Goal: Find specific page/section: Find specific page/section

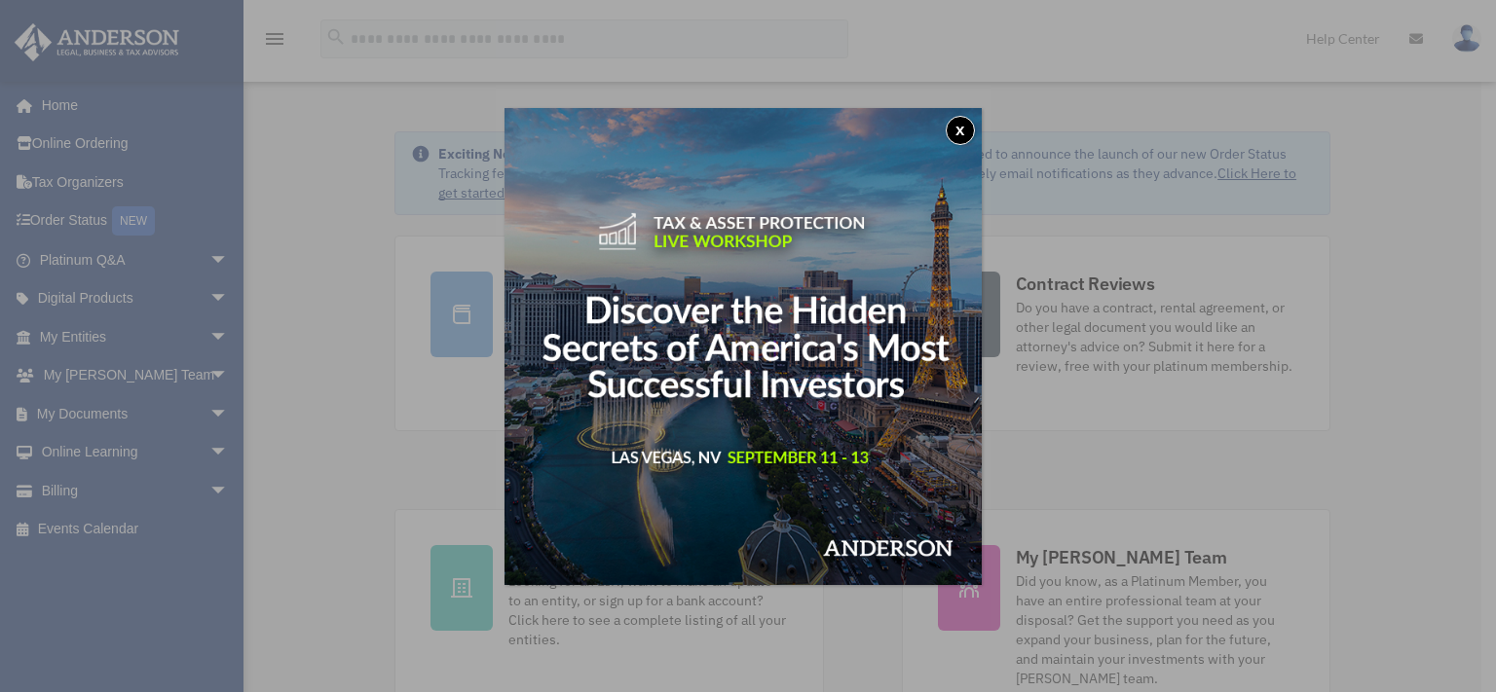
click at [971, 129] on button "x" at bounding box center [960, 130] width 29 height 29
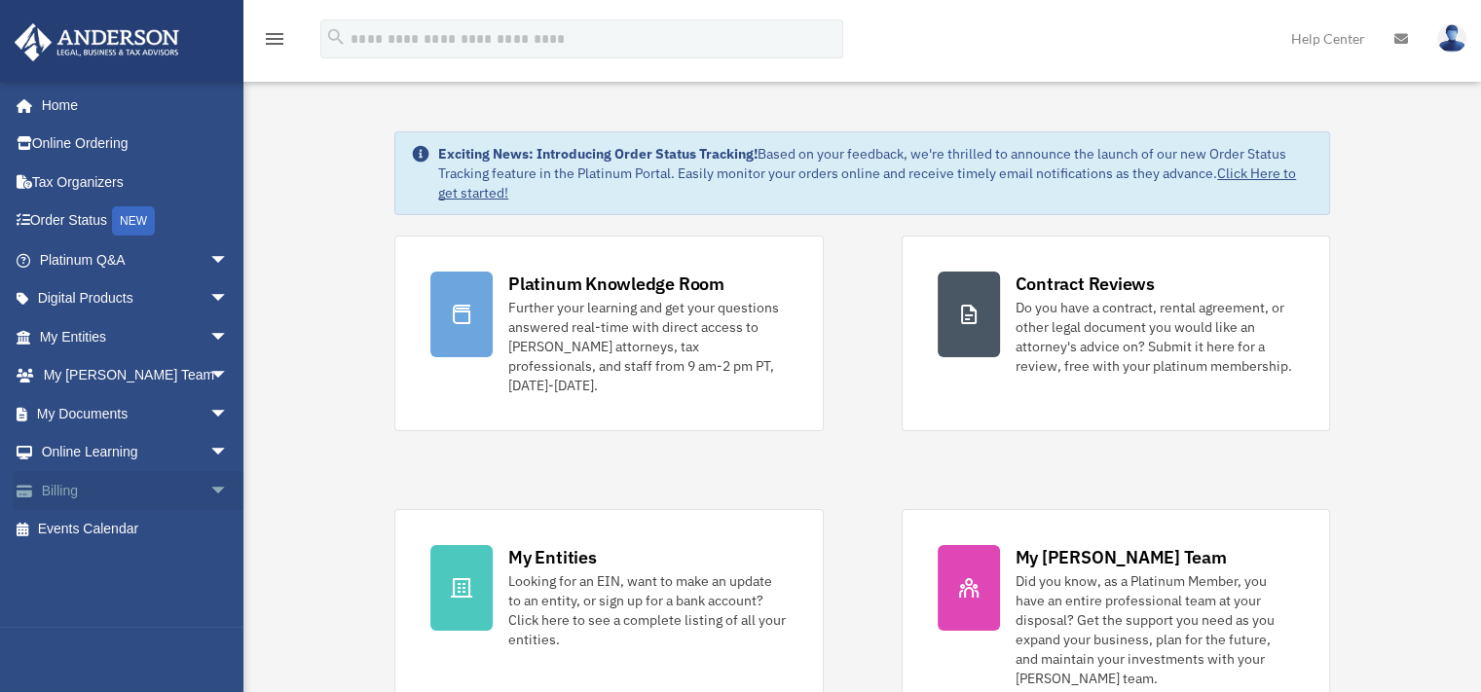
click at [62, 484] on link "Billing arrow_drop_down" at bounding box center [136, 490] width 244 height 39
click at [209, 486] on span "arrow_drop_down" at bounding box center [228, 491] width 39 height 40
click at [125, 530] on link "$ Open Invoices" at bounding box center [142, 530] width 231 height 40
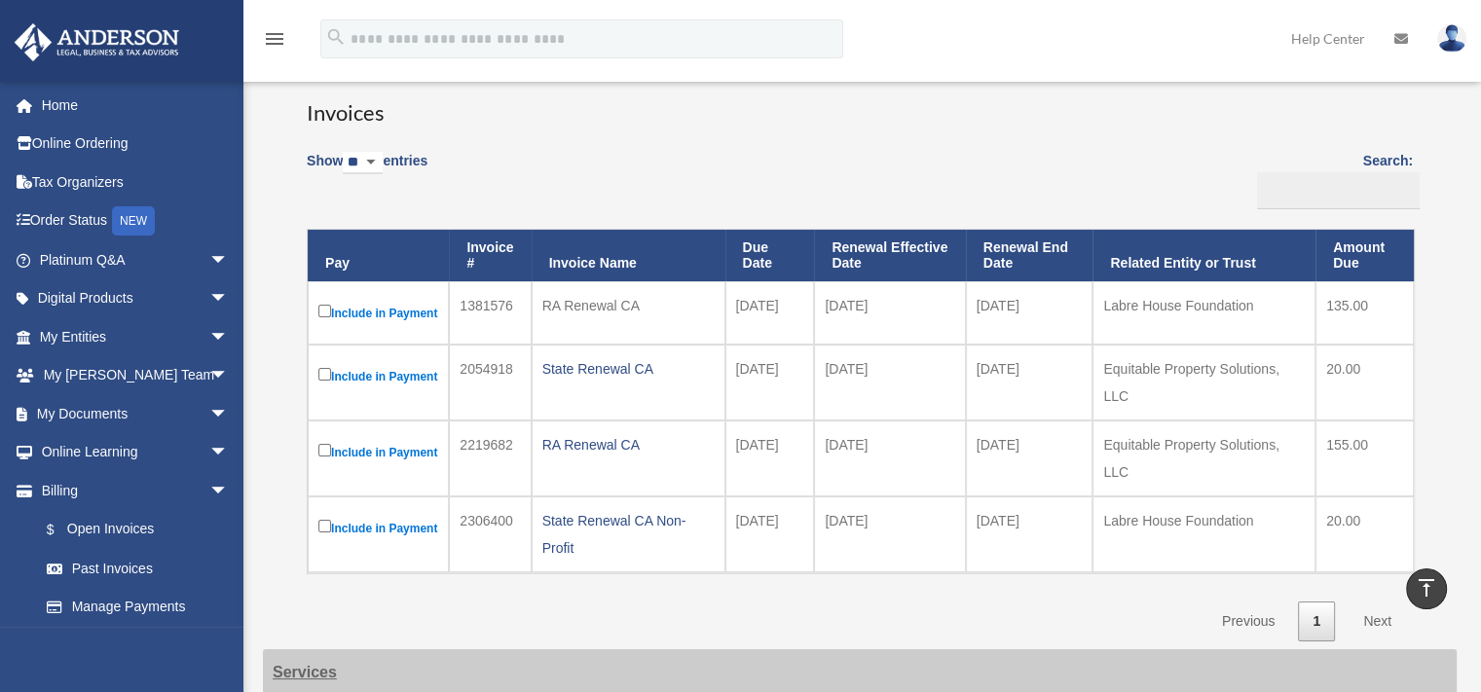
scroll to position [97, 0]
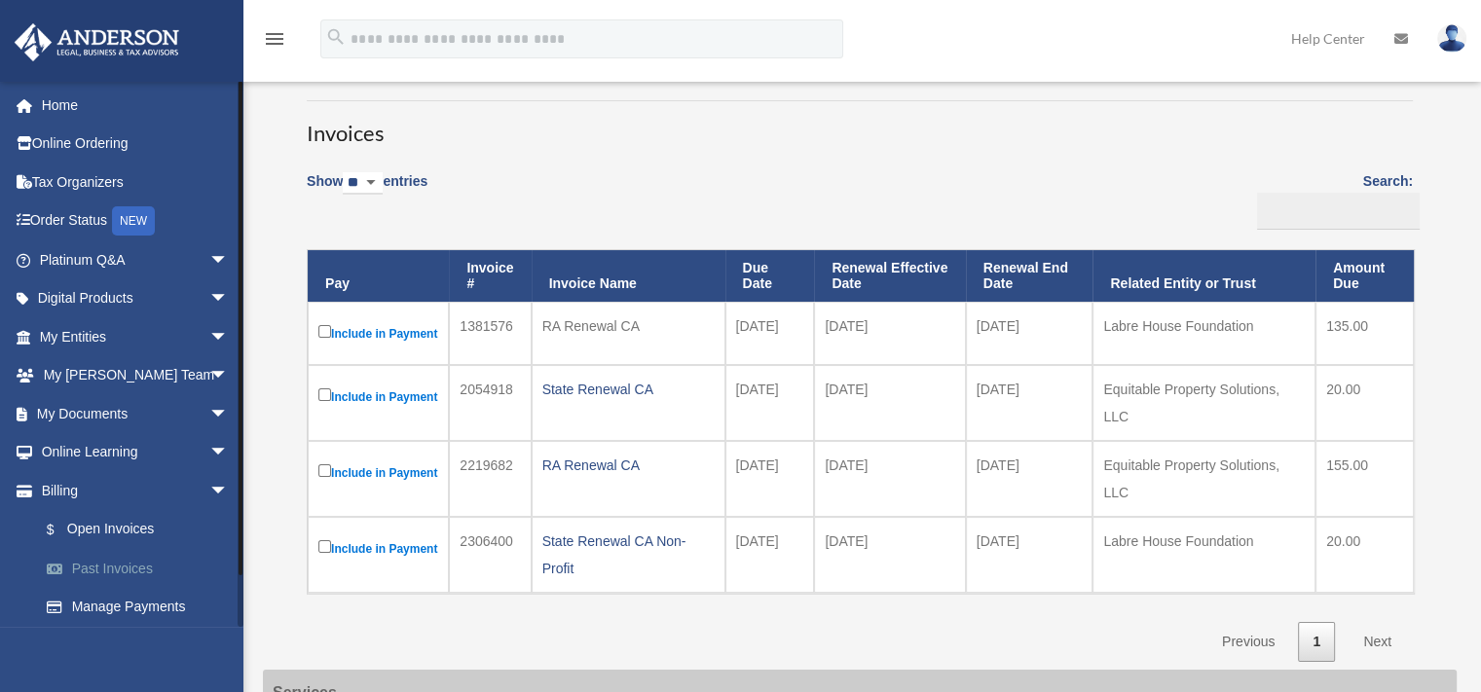
click at [132, 568] on link "Past Invoices" at bounding box center [142, 568] width 231 height 39
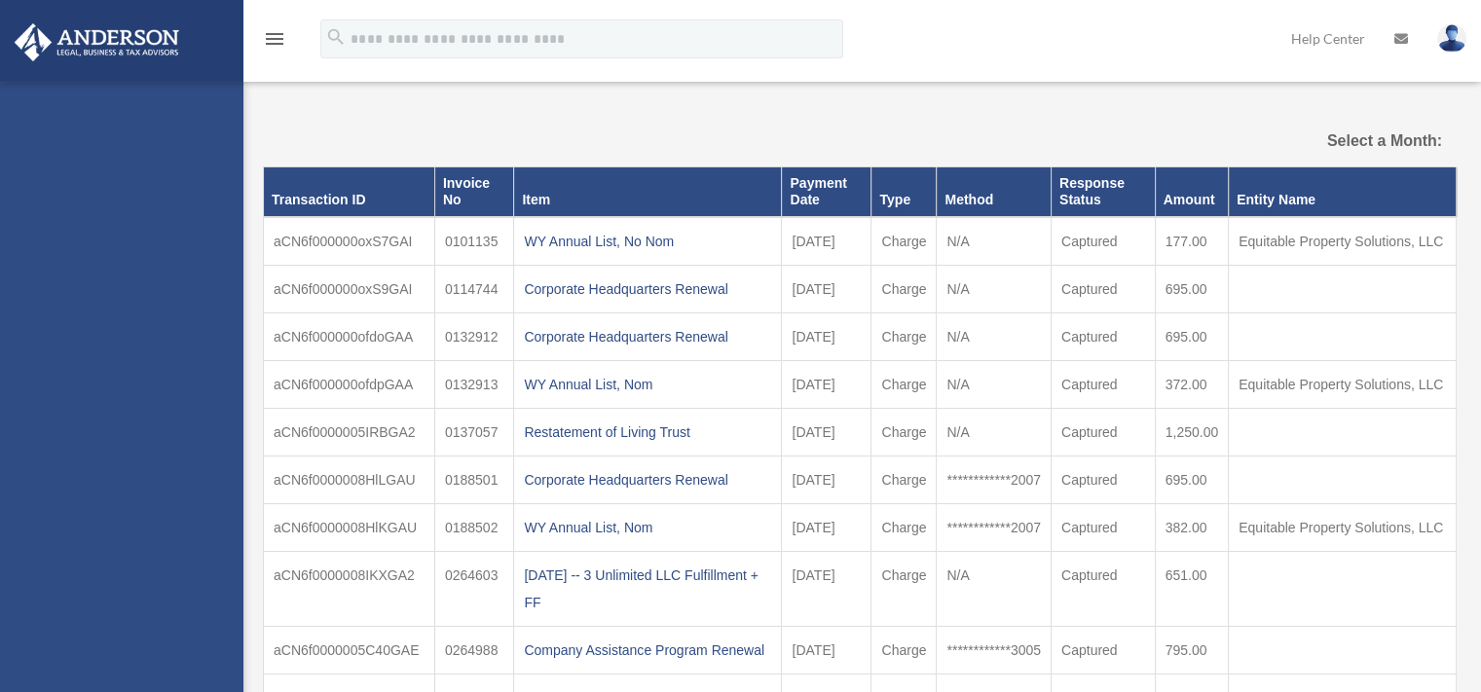
select select
